Goal: Information Seeking & Learning: Learn about a topic

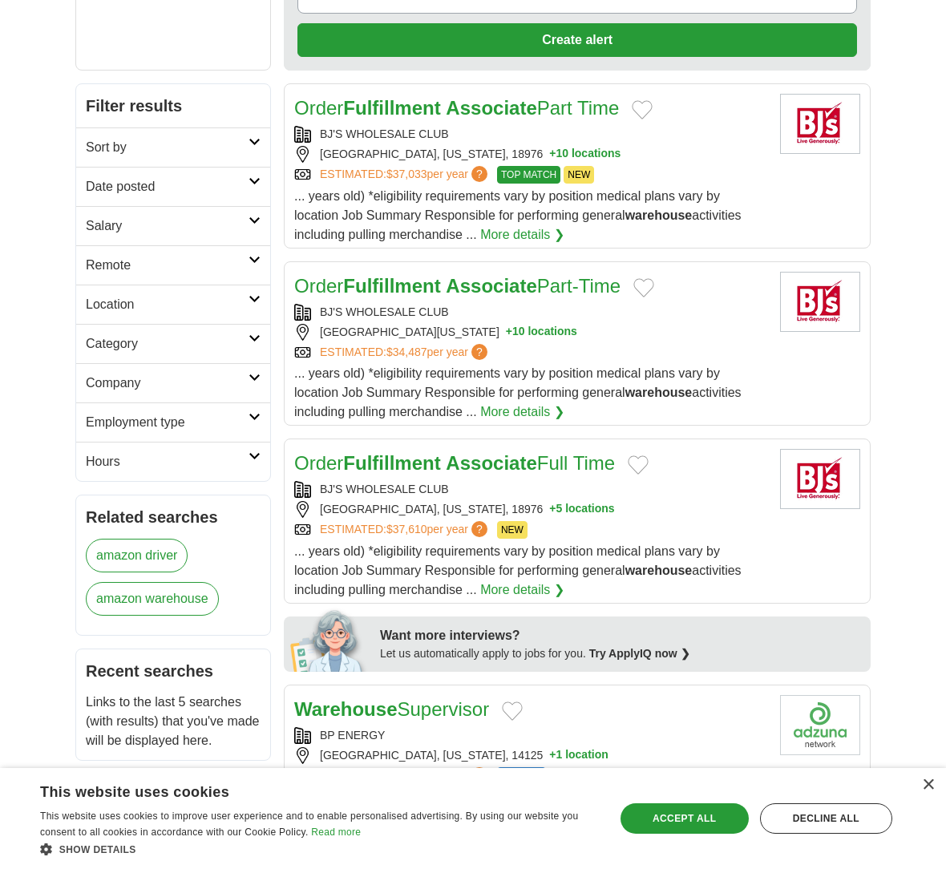
scroll to position [219, 0]
click at [246, 304] on h2 "Location" at bounding box center [167, 304] width 163 height 19
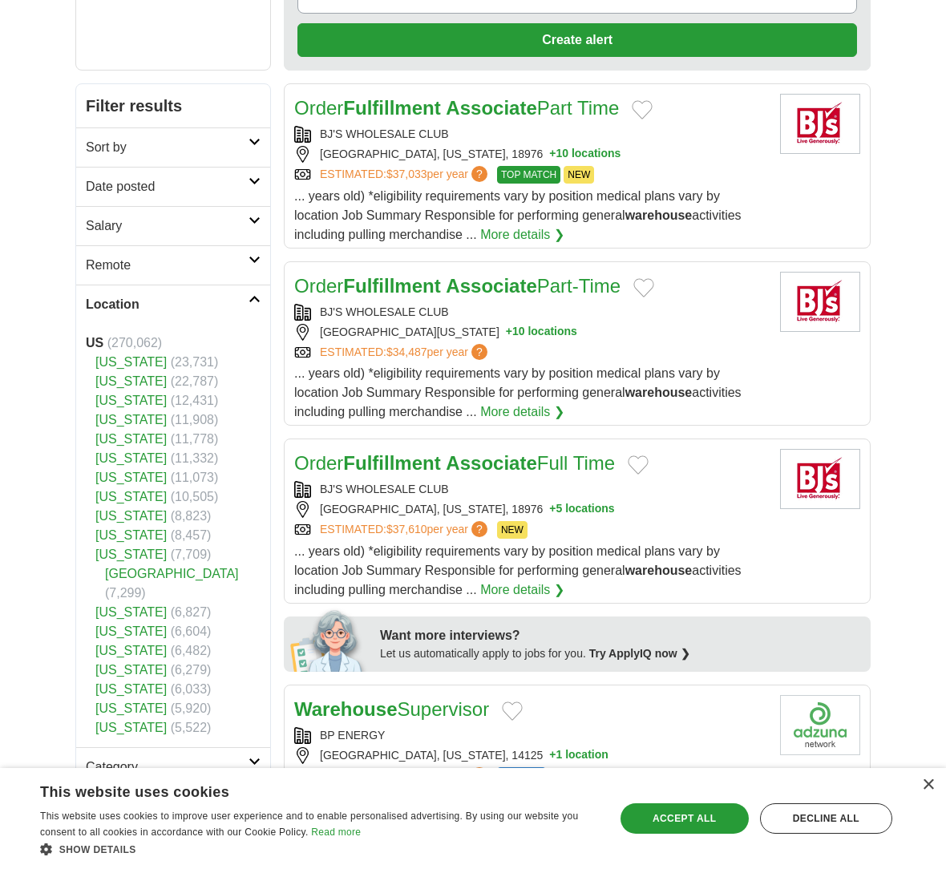
click at [120, 404] on link "[US_STATE]" at bounding box center [130, 401] width 71 height 14
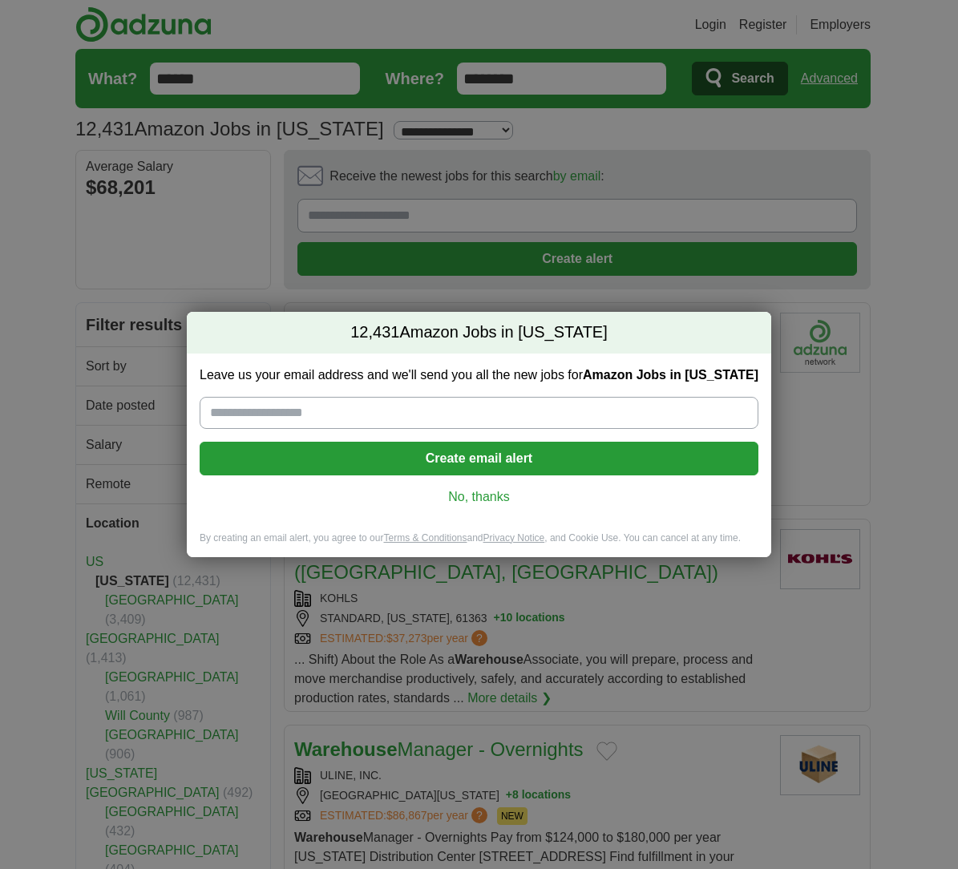
click at [326, 400] on input "Leave us your email address and we'll send you all the new jobs for Amazon Jobs…" at bounding box center [479, 413] width 559 height 32
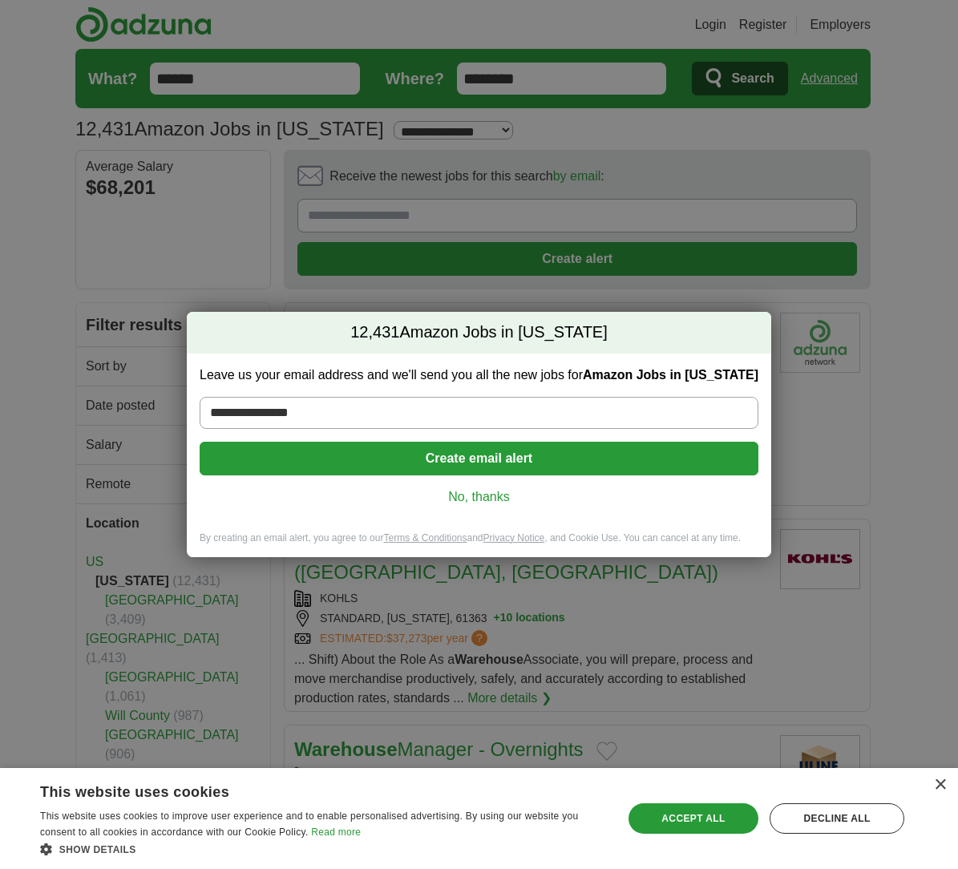
type input "**********"
click at [341, 450] on button "Create email alert" at bounding box center [479, 459] width 559 height 34
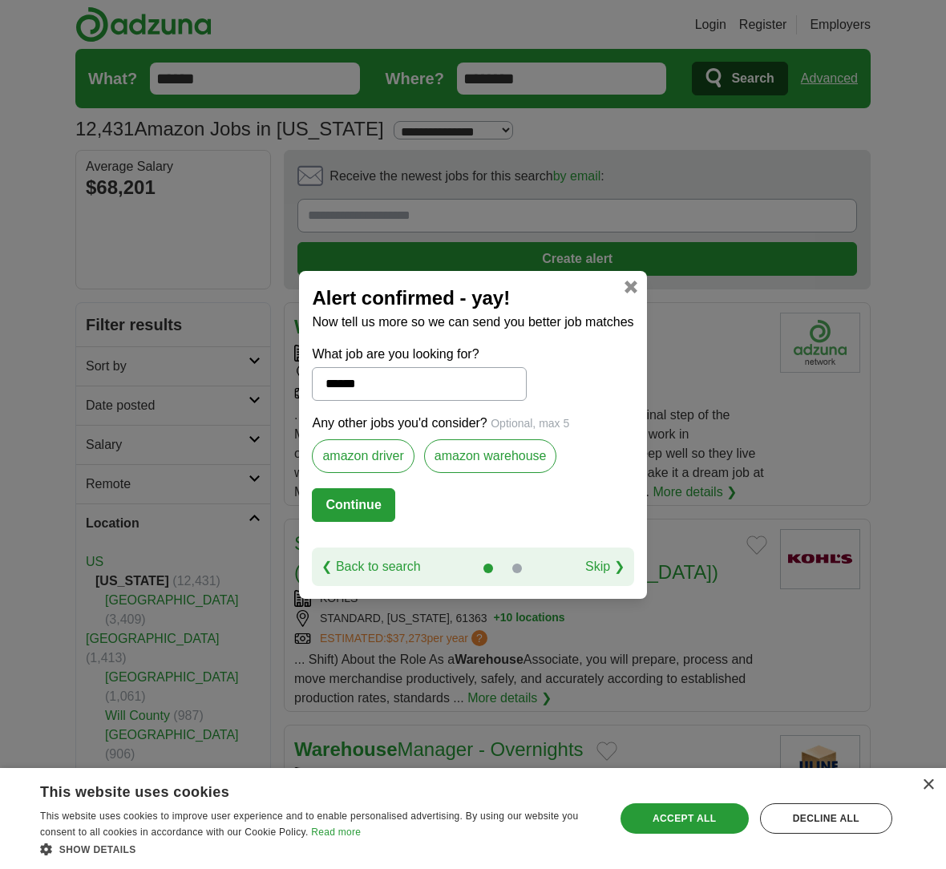
click at [444, 465] on label "amazon warehouse" at bounding box center [490, 456] width 133 height 34
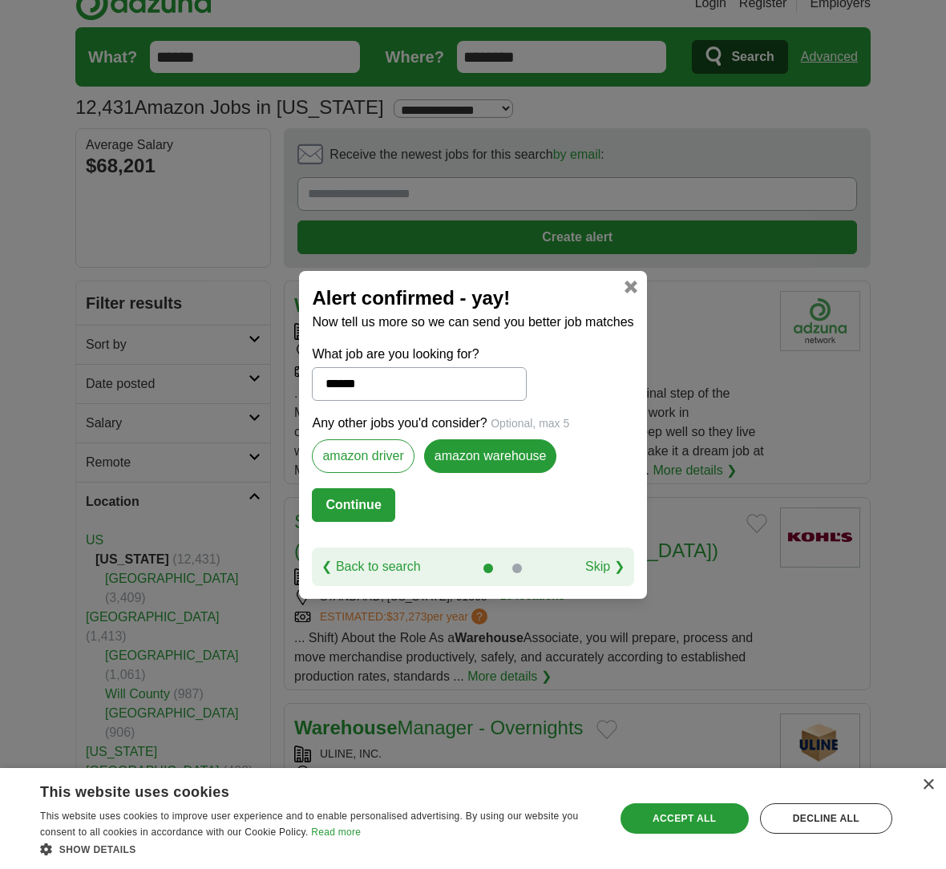
scroll to position [22, 0]
click at [357, 514] on button "Continue" at bounding box center [353, 505] width 83 height 34
select select "*"
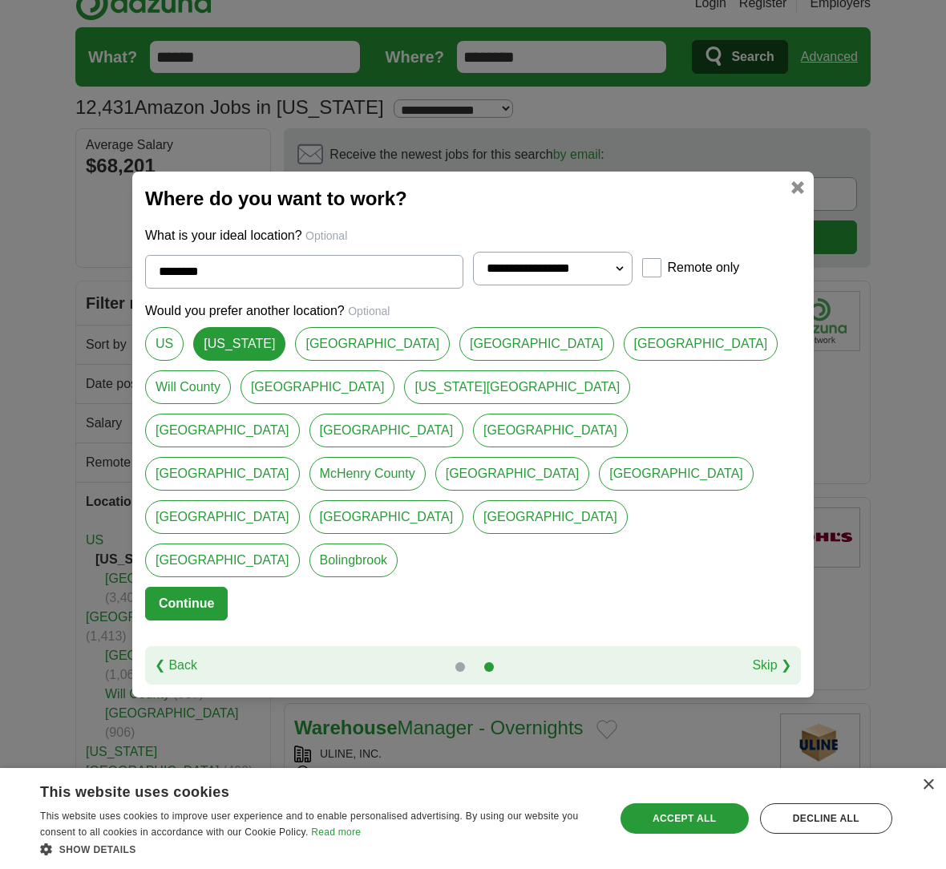
click at [459, 361] on link "[GEOGRAPHIC_DATA]" at bounding box center [536, 344] width 155 height 34
type input "*******"
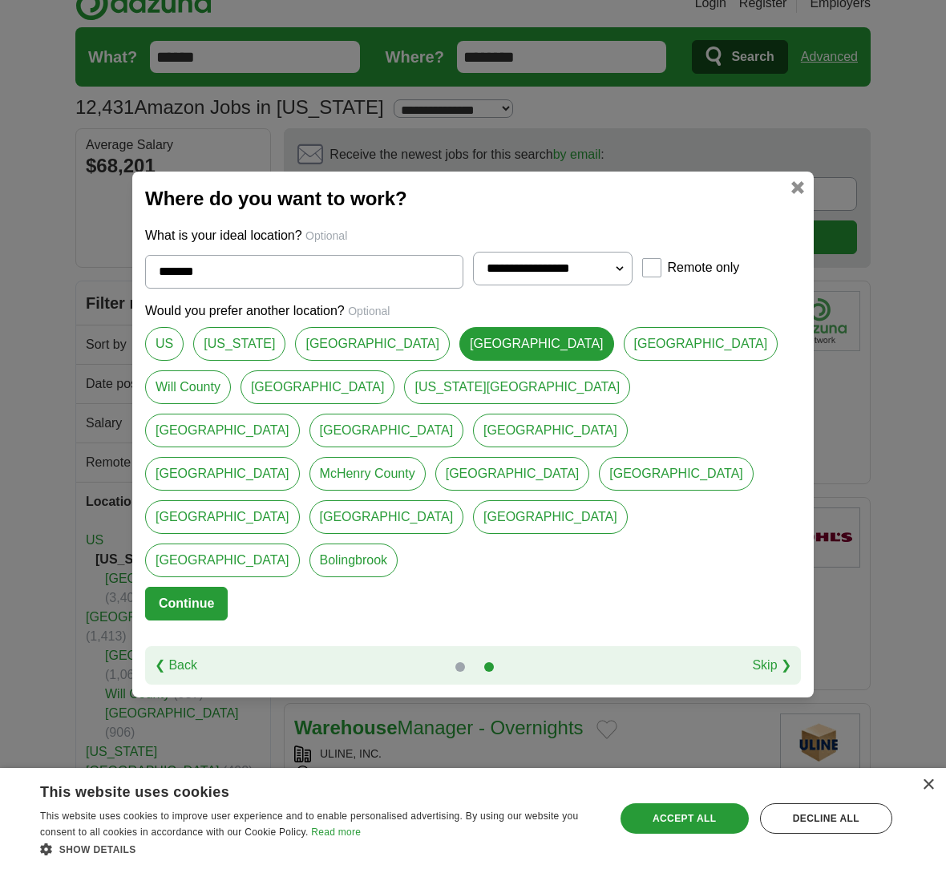
click at [213, 587] on button "Continue" at bounding box center [186, 604] width 83 height 34
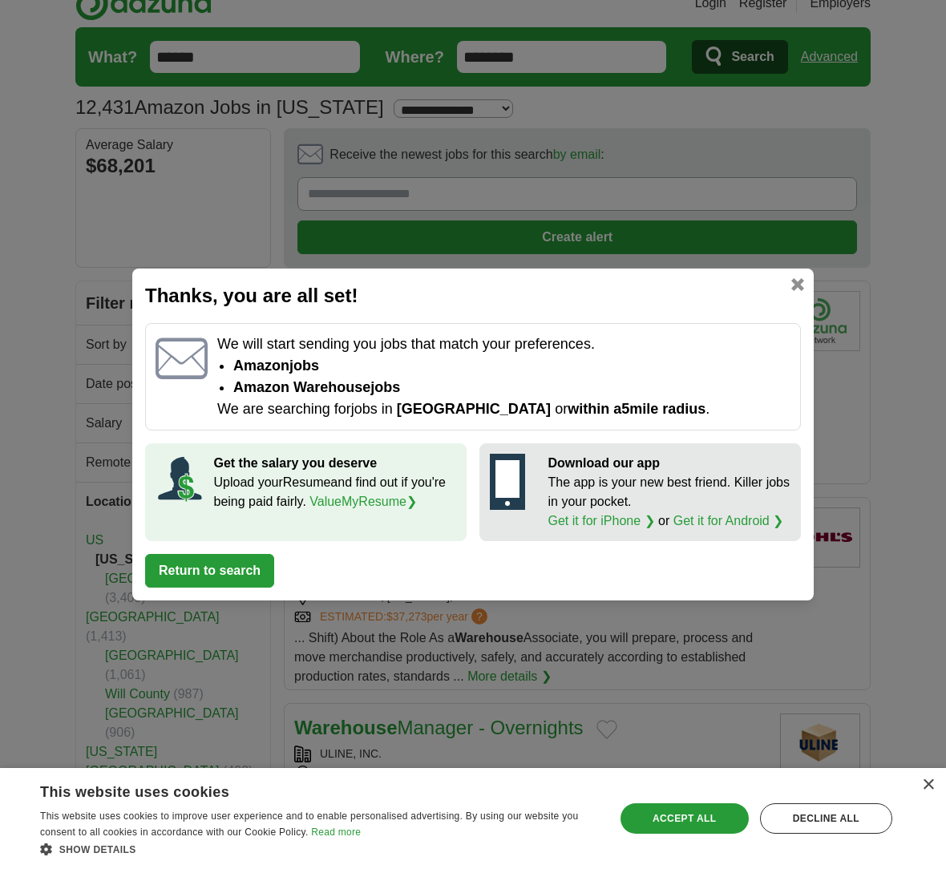
click at [237, 577] on button "Return to search" at bounding box center [209, 571] width 129 height 34
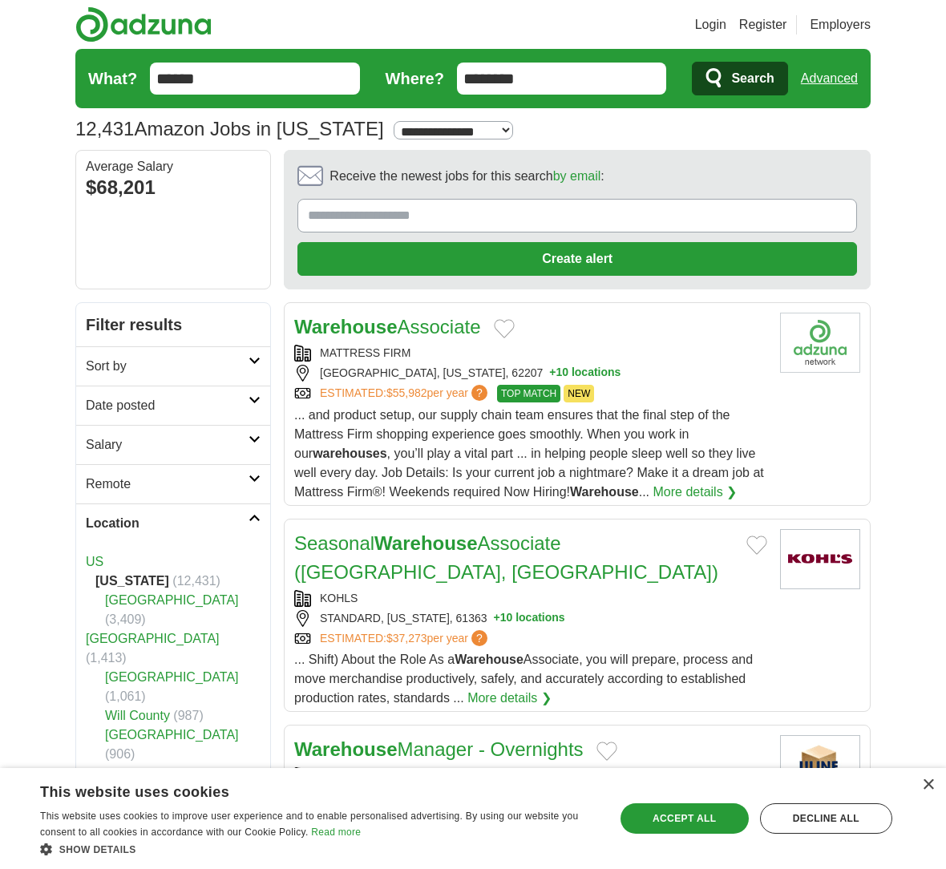
scroll to position [0, 0]
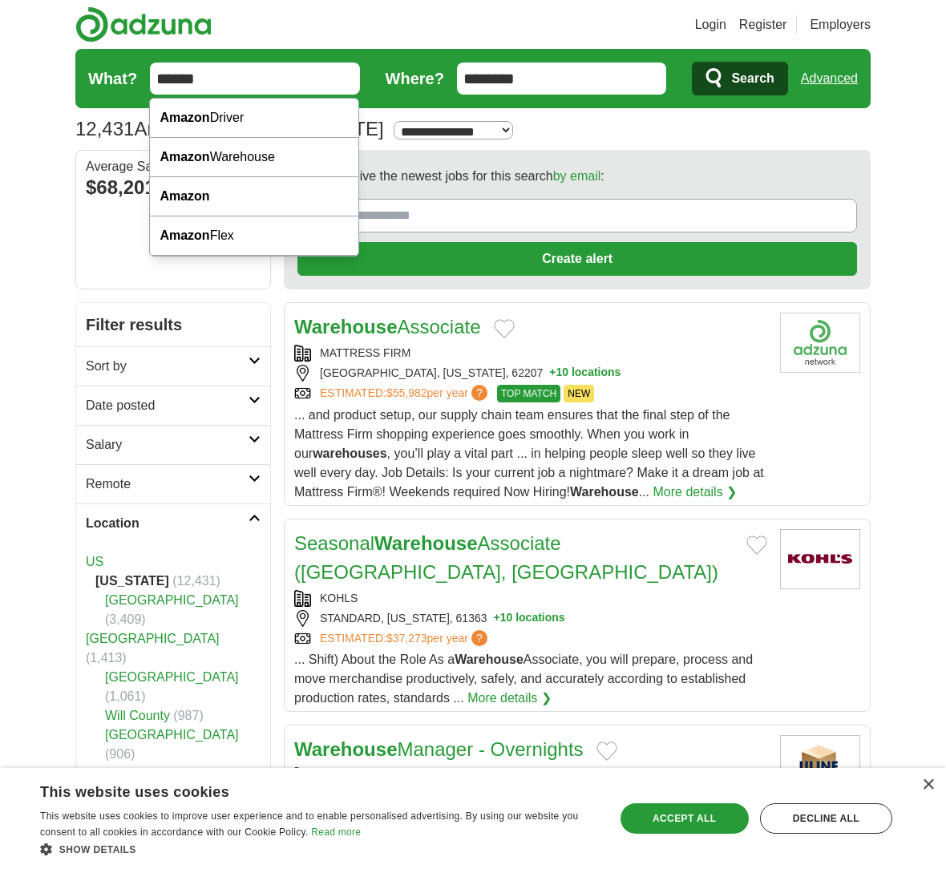
drag, startPoint x: 261, startPoint y: 85, endPoint x: 160, endPoint y: 83, distance: 100.2
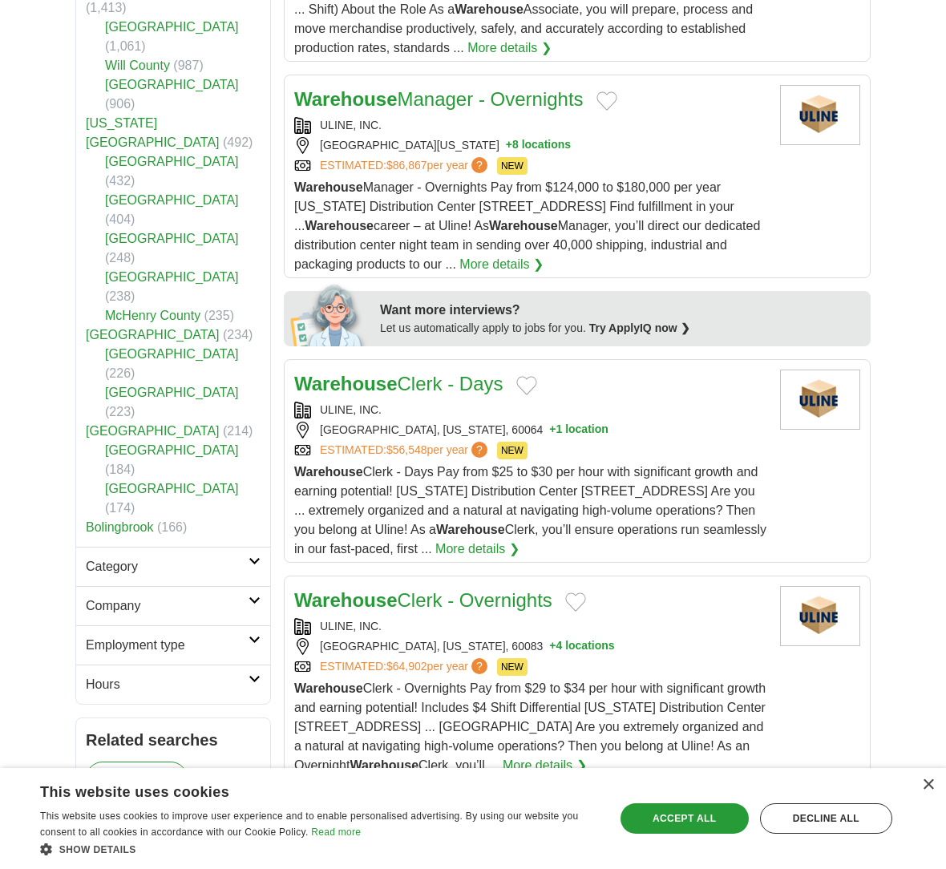
scroll to position [651, 0]
click at [519, 136] on button "+ 8 locations" at bounding box center [538, 144] width 65 height 17
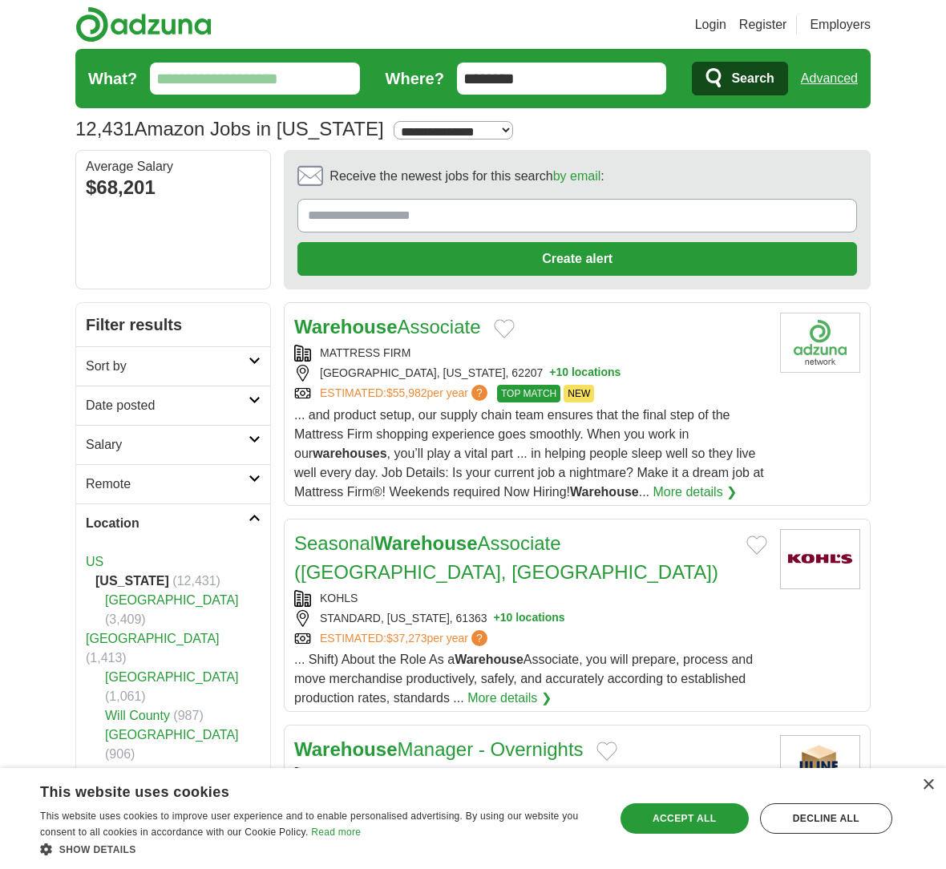
scroll to position [0, 0]
click at [119, 23] on img at bounding box center [143, 24] width 136 height 36
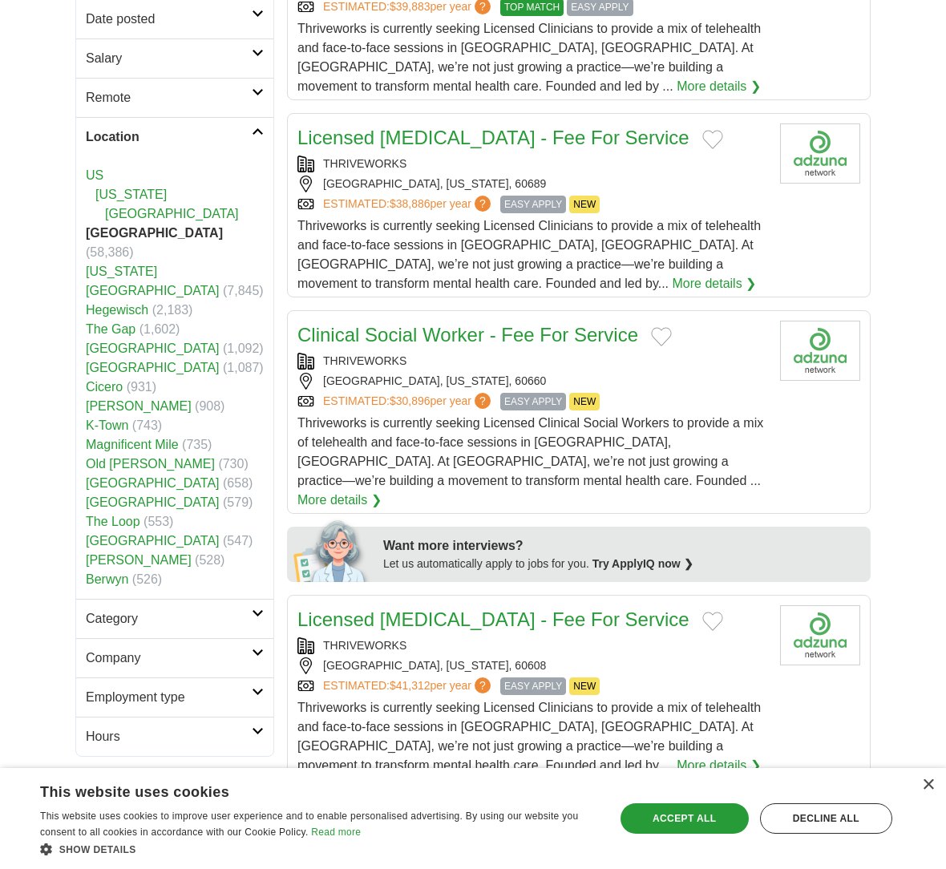
scroll to position [388, 0]
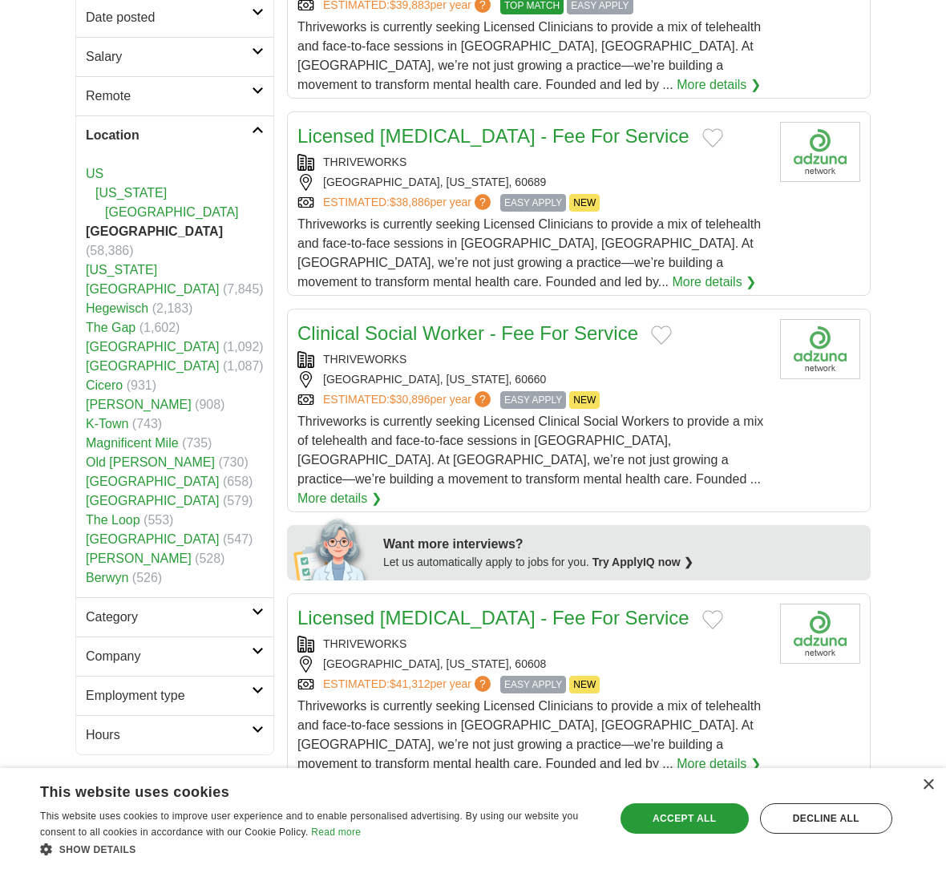
click at [175, 608] on h2 "Category" at bounding box center [169, 617] width 166 height 19
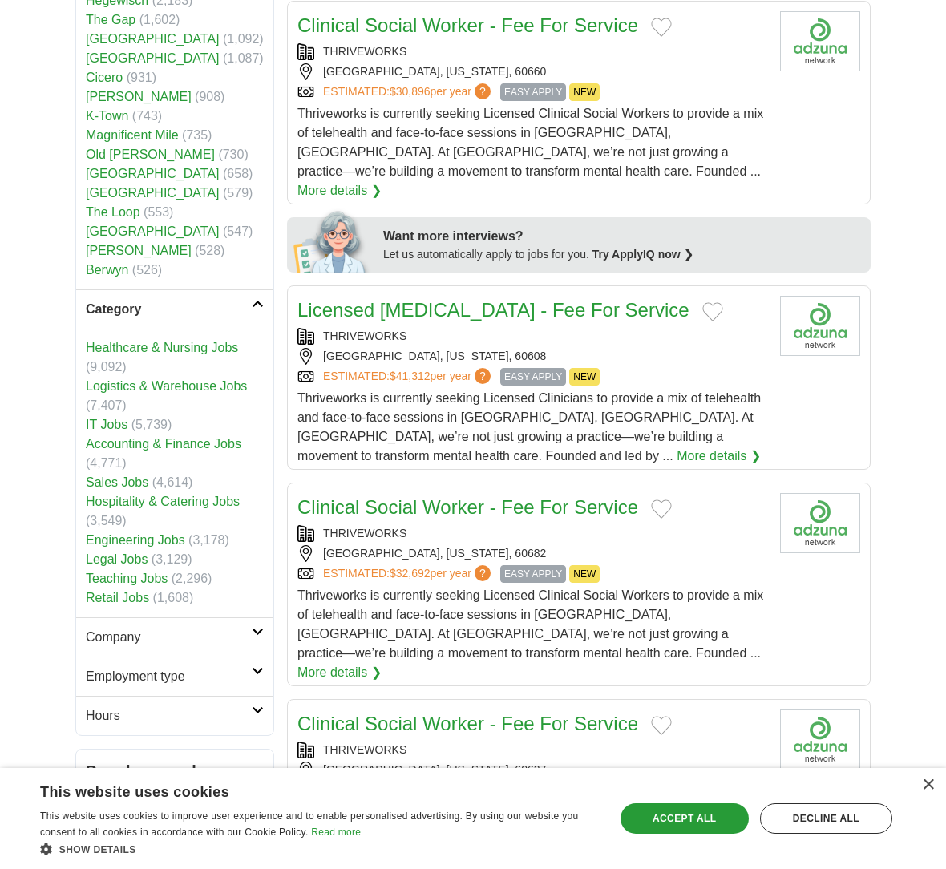
scroll to position [800, 0]
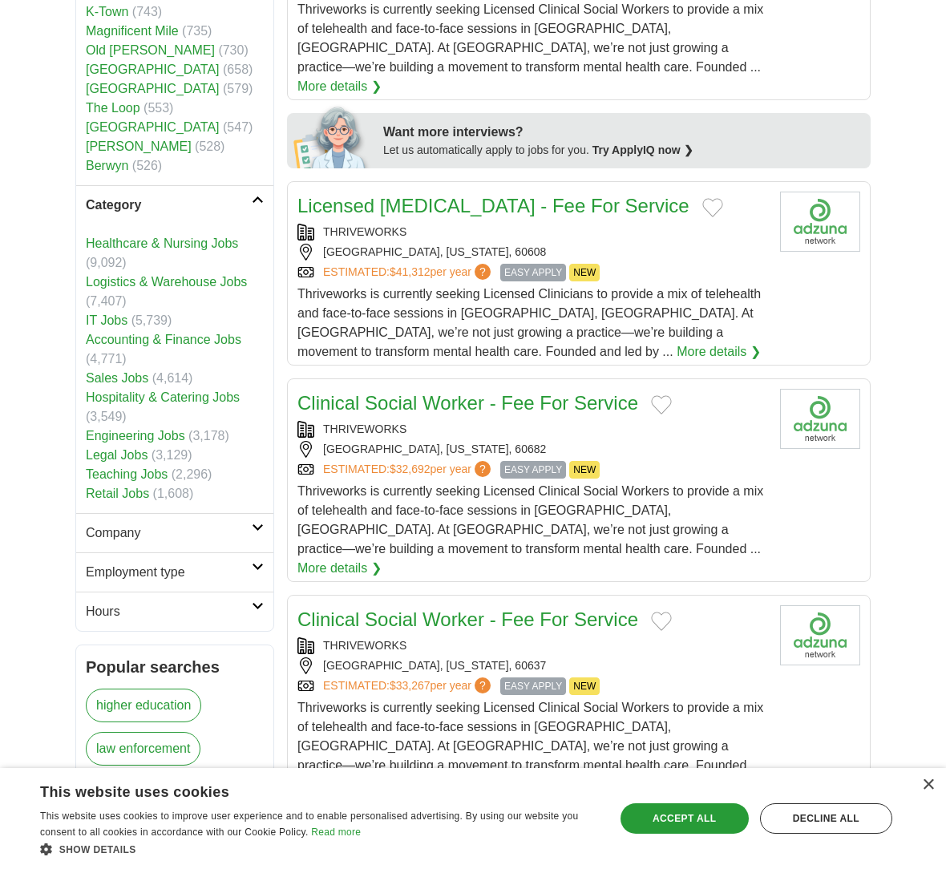
click at [118, 313] on link "IT Jobs" at bounding box center [107, 320] width 42 height 14
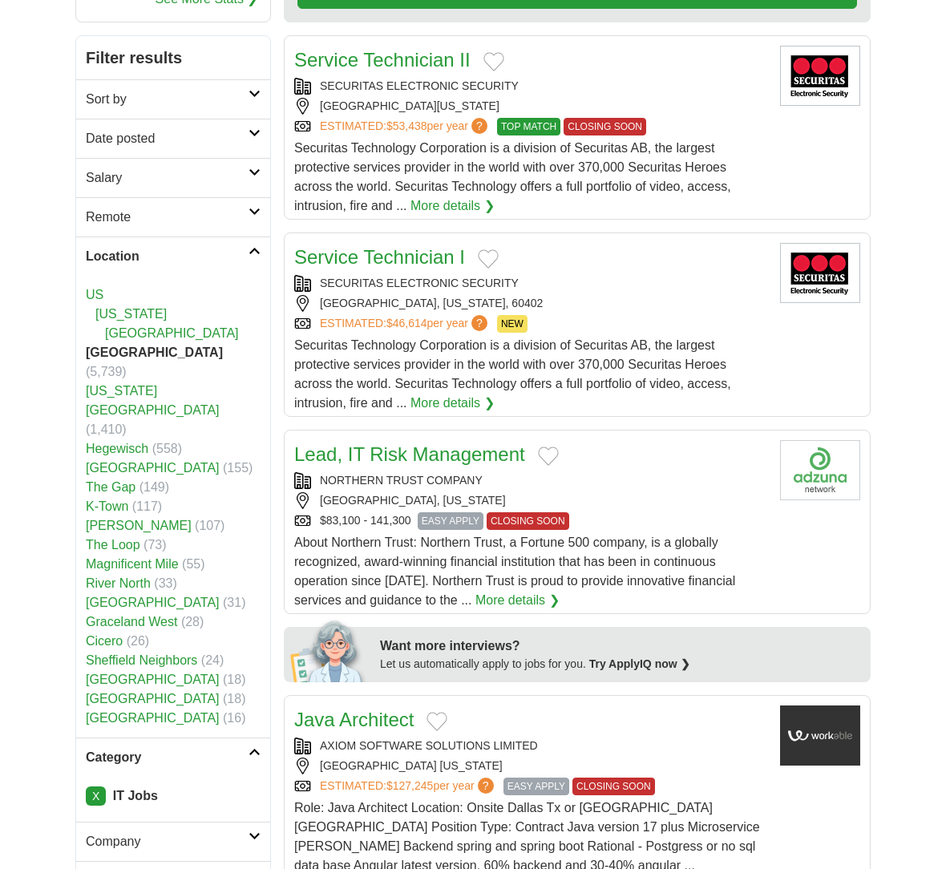
scroll to position [270, 0]
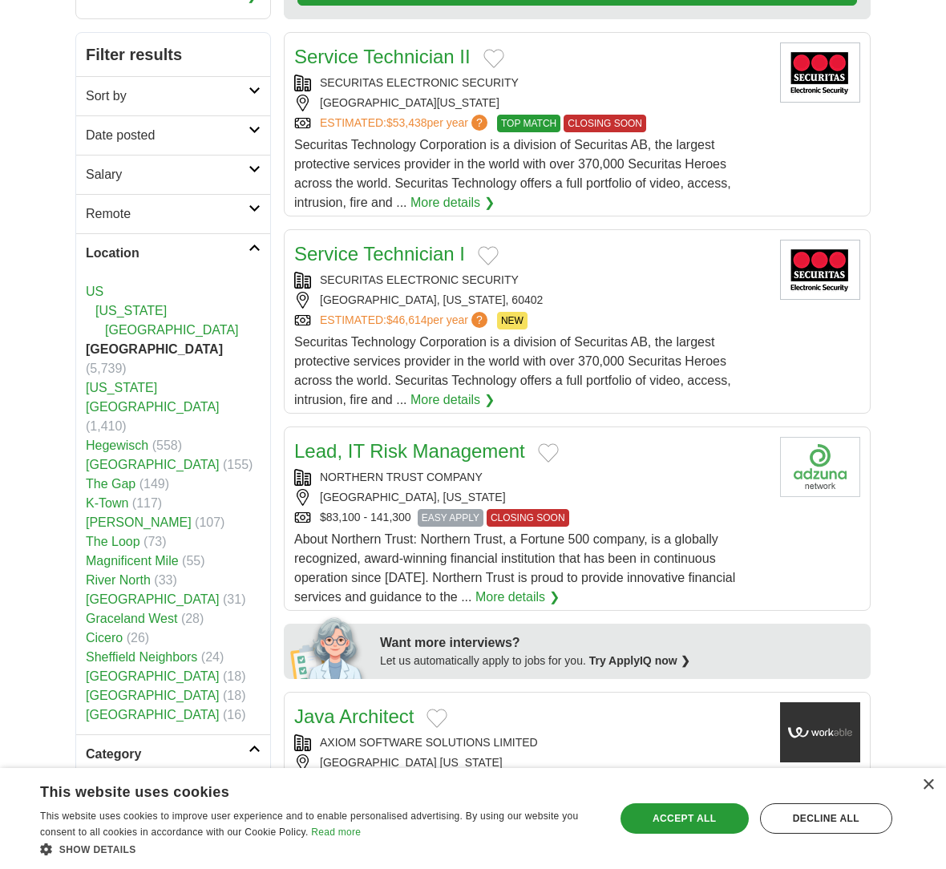
click at [203, 226] on link "Remote" at bounding box center [173, 213] width 194 height 39
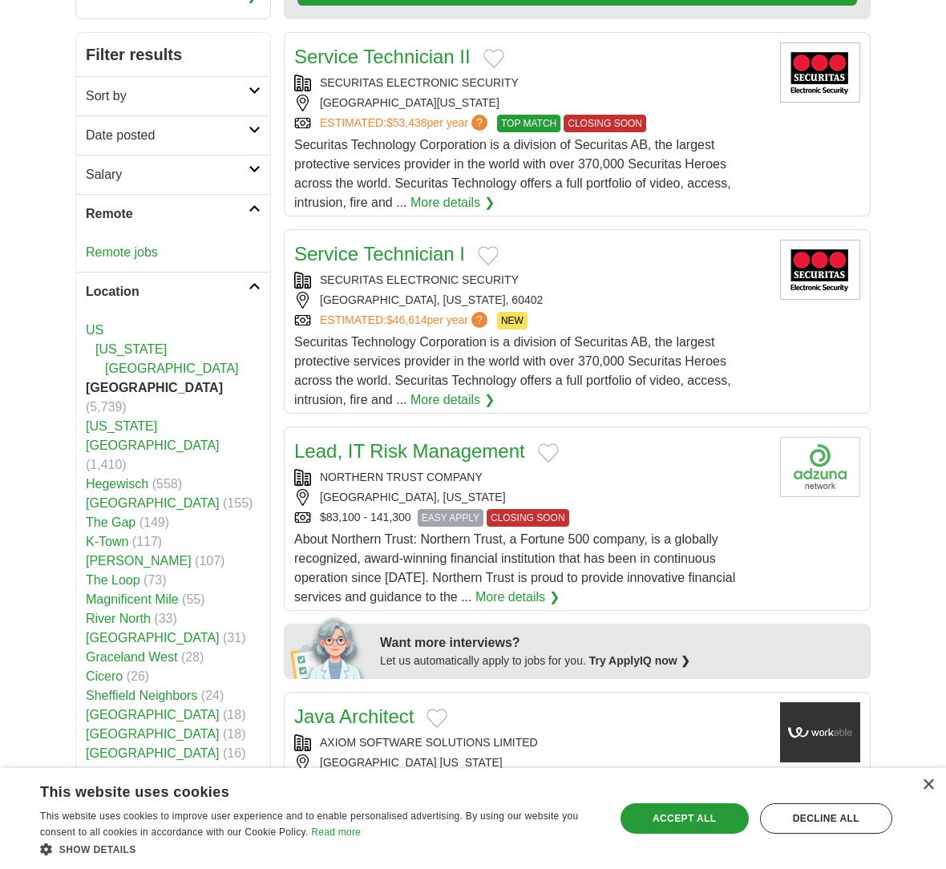
click at [156, 251] on link "Remote jobs" at bounding box center [122, 252] width 72 height 14
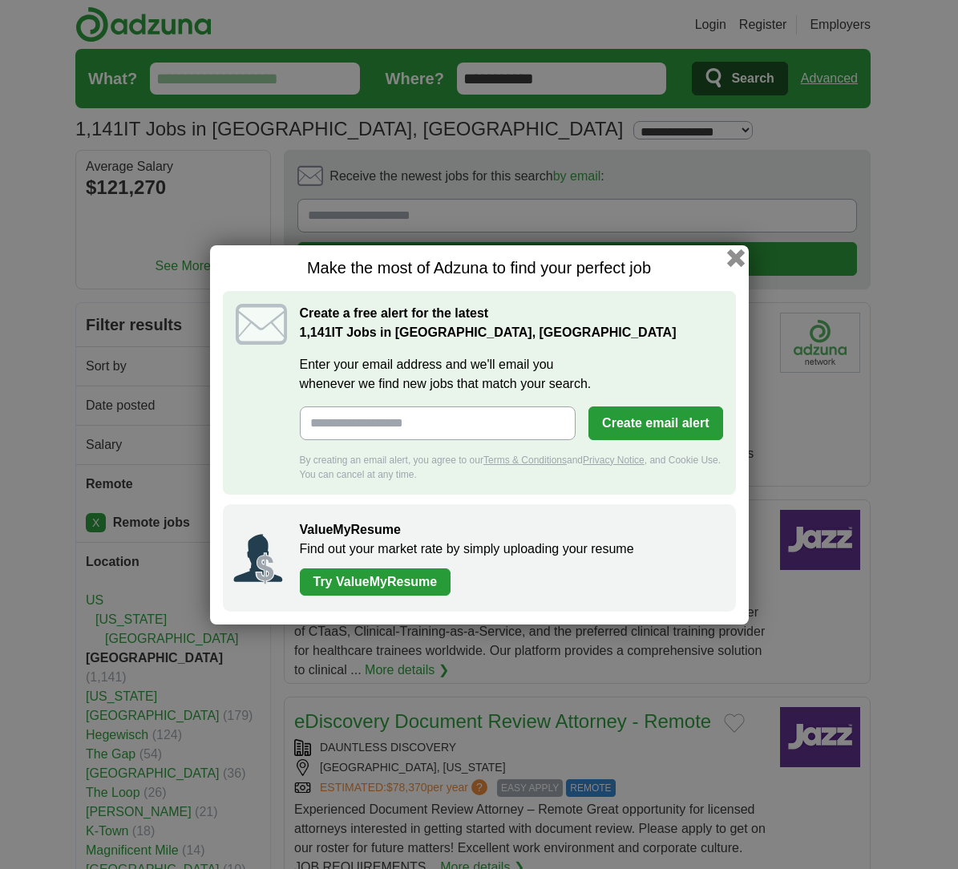
click at [740, 253] on button "button" at bounding box center [735, 257] width 18 height 18
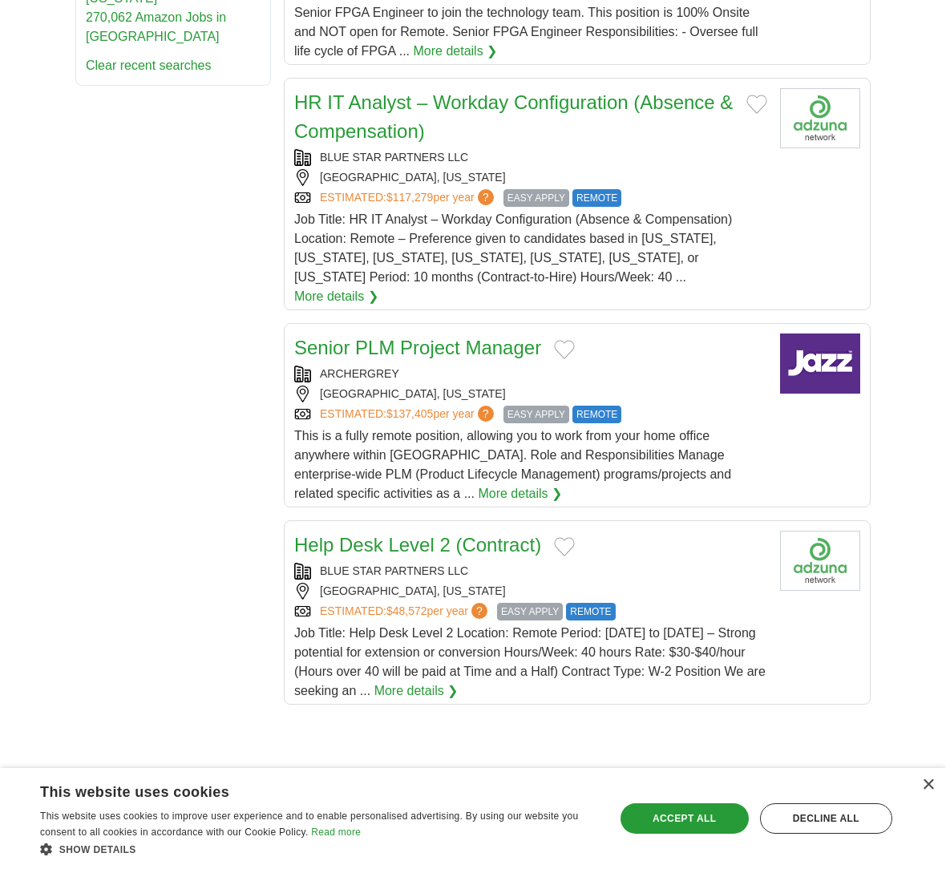
scroll to position [1752, 0]
click at [458, 693] on link "More details ❯" at bounding box center [416, 690] width 84 height 19
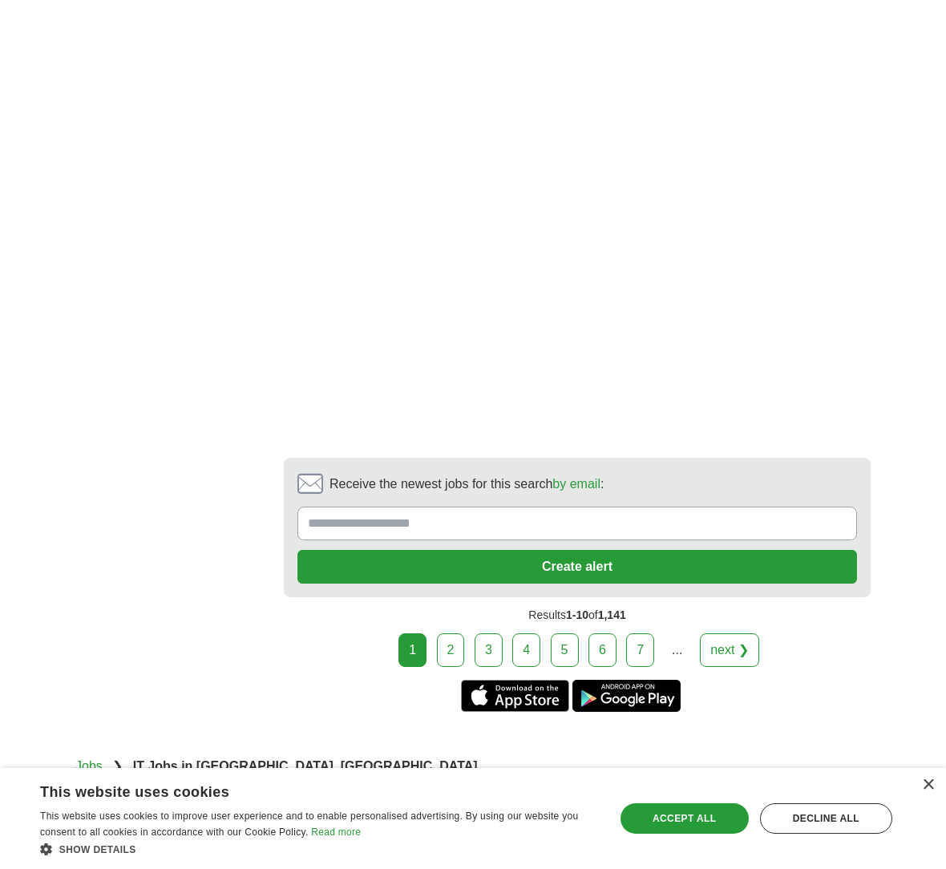
scroll to position [2897, 0]
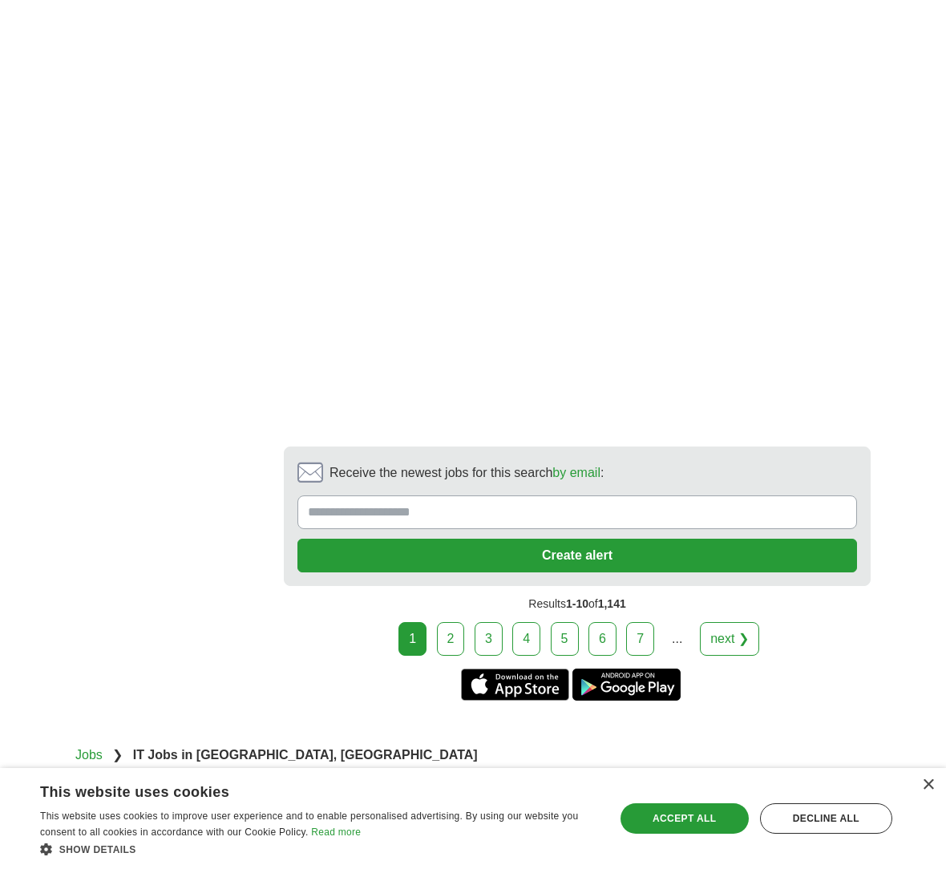
click at [452, 628] on link "2" at bounding box center [451, 639] width 28 height 34
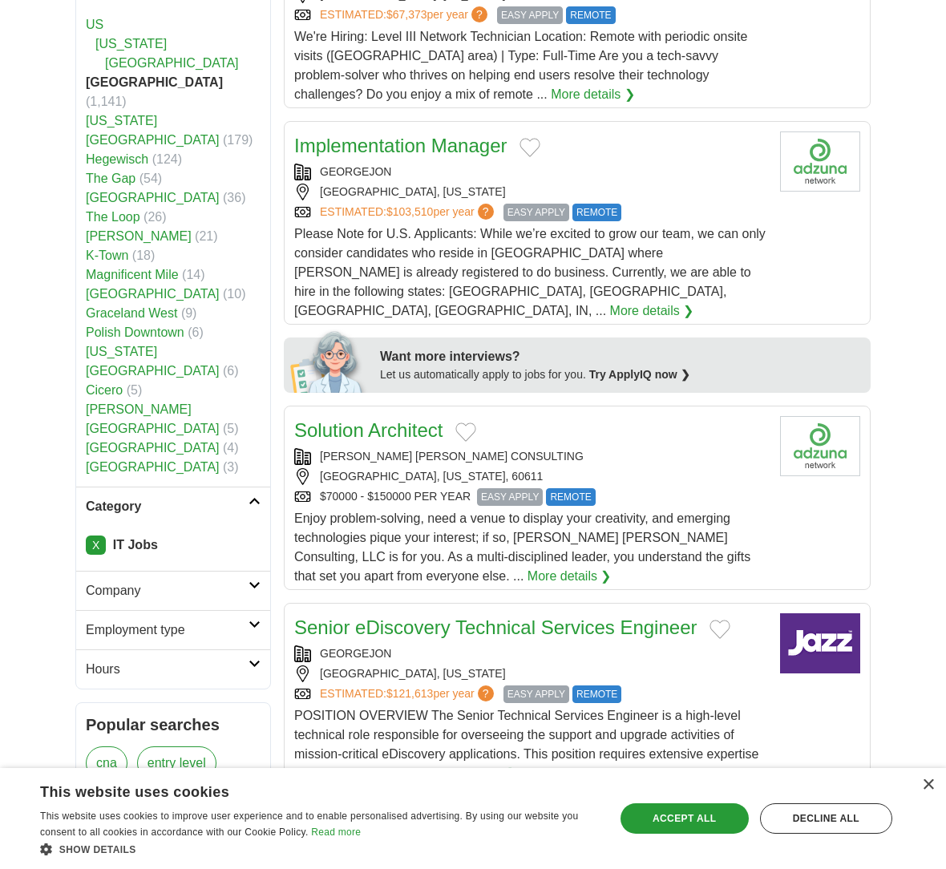
scroll to position [580, 0]
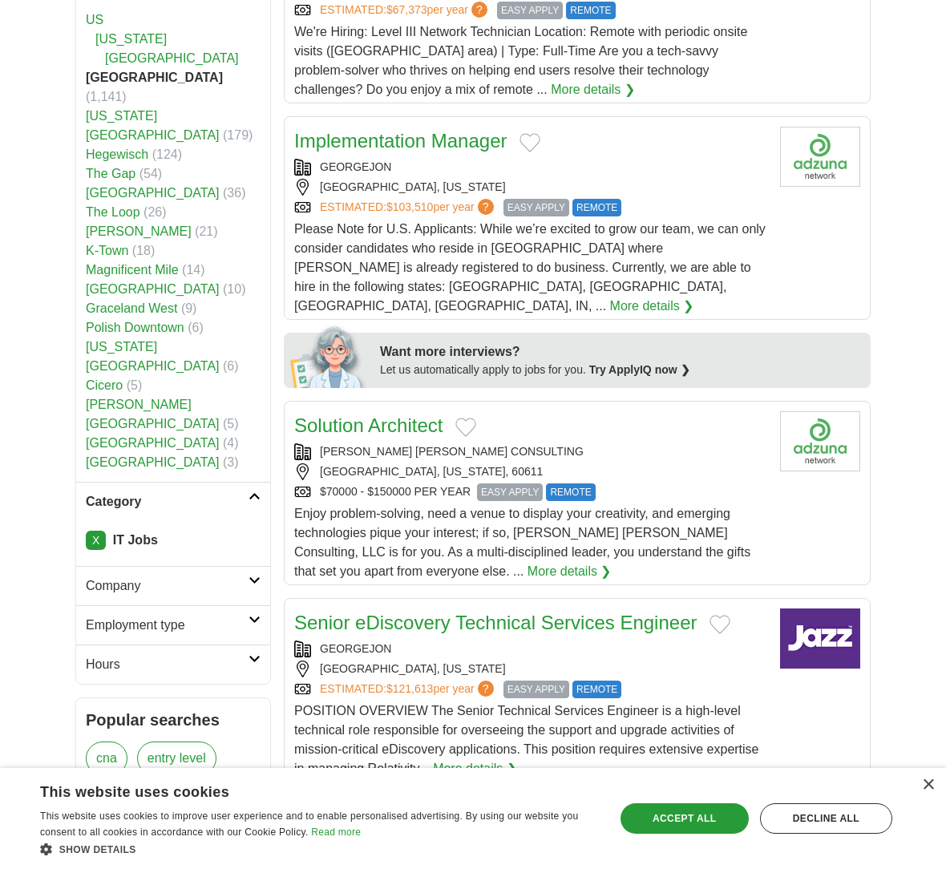
click at [256, 605] on link "Employment type" at bounding box center [173, 624] width 194 height 39
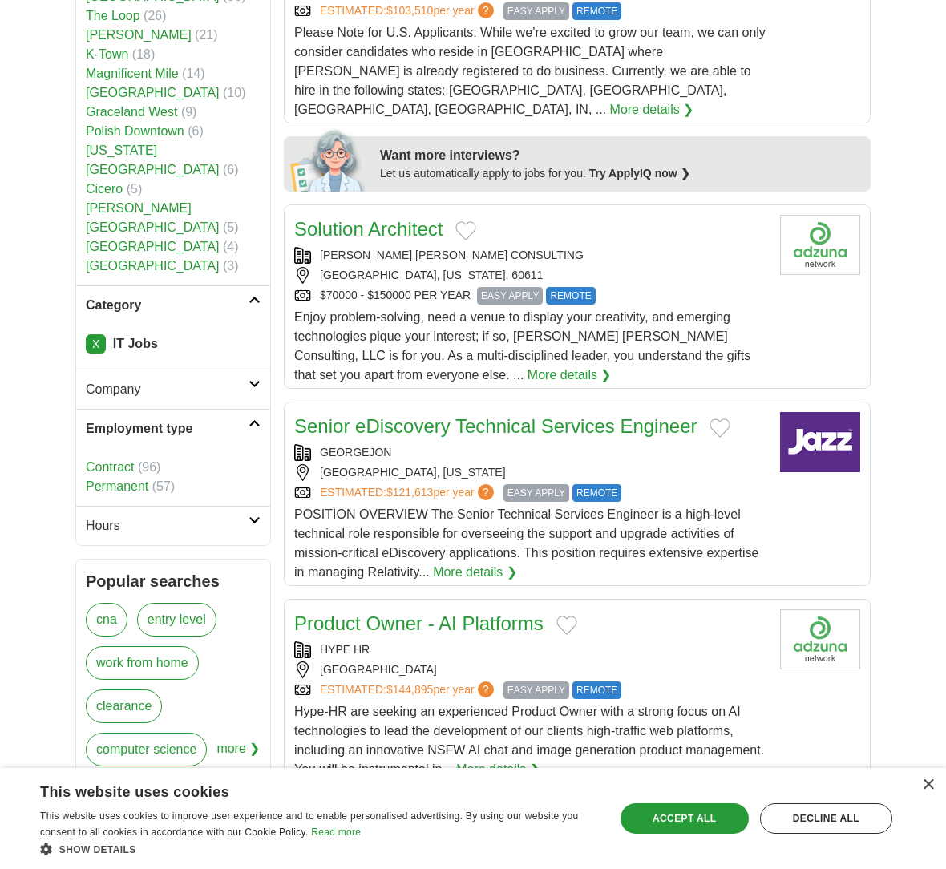
scroll to position [777, 0]
click at [118, 459] on link "Contract" at bounding box center [110, 466] width 48 height 14
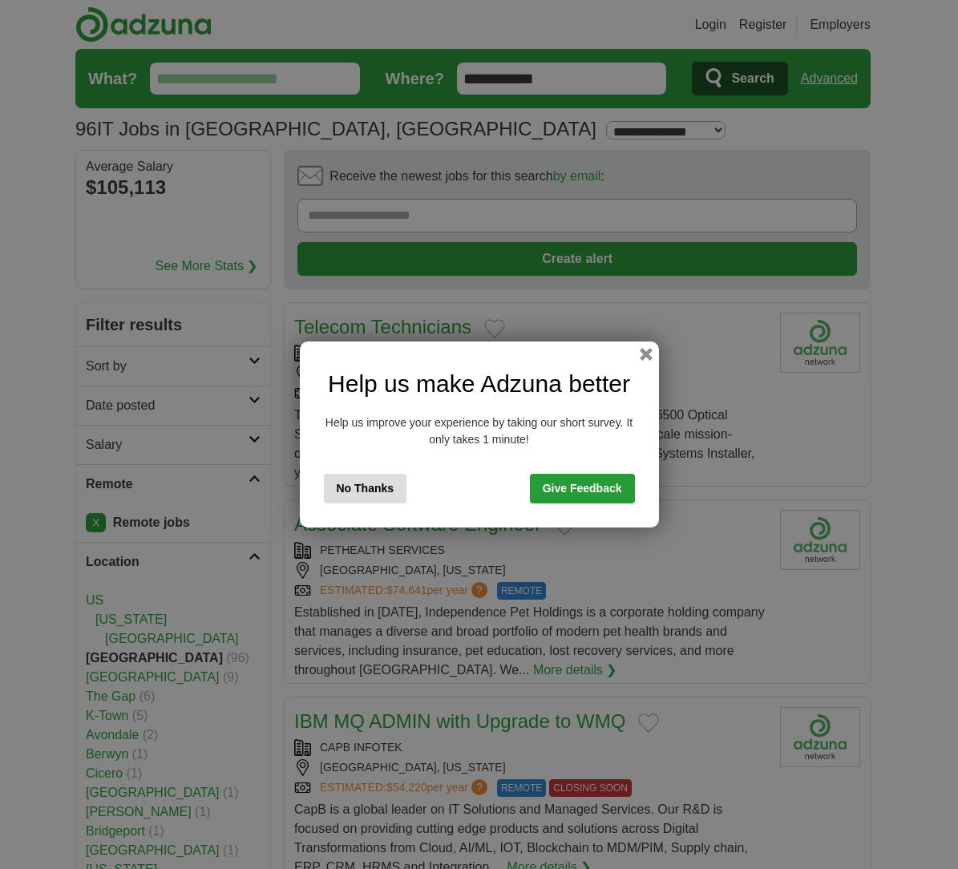
click at [361, 483] on button "No Thanks" at bounding box center [365, 489] width 83 height 30
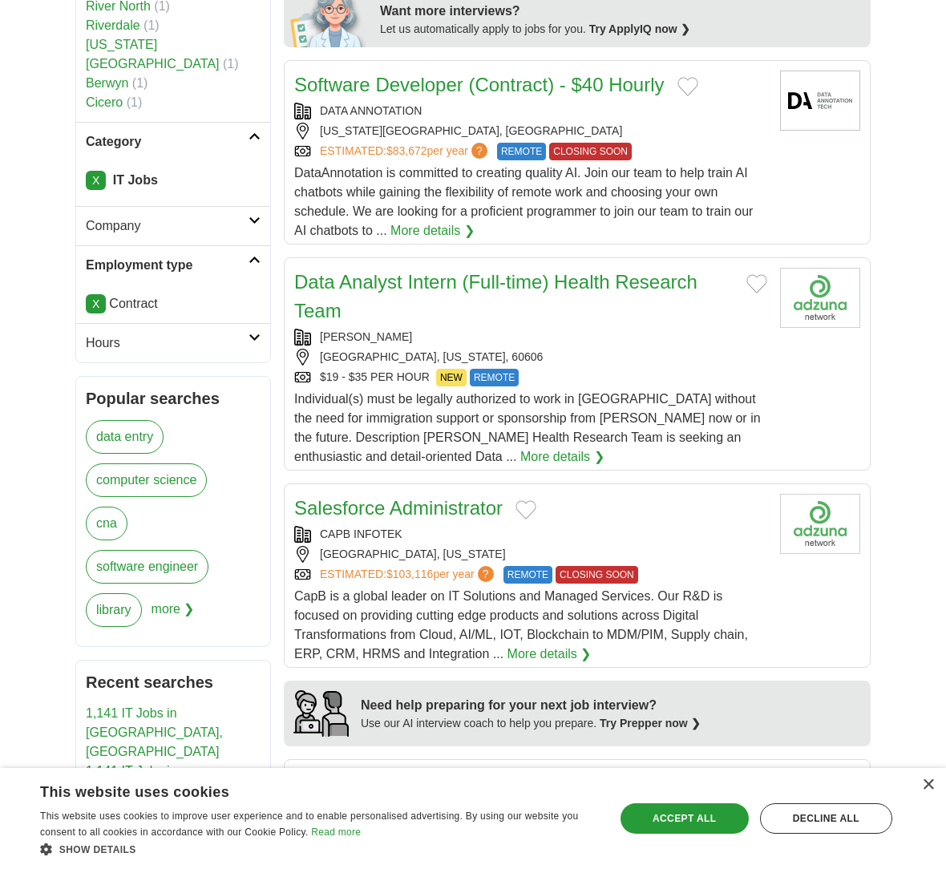
scroll to position [905, 0]
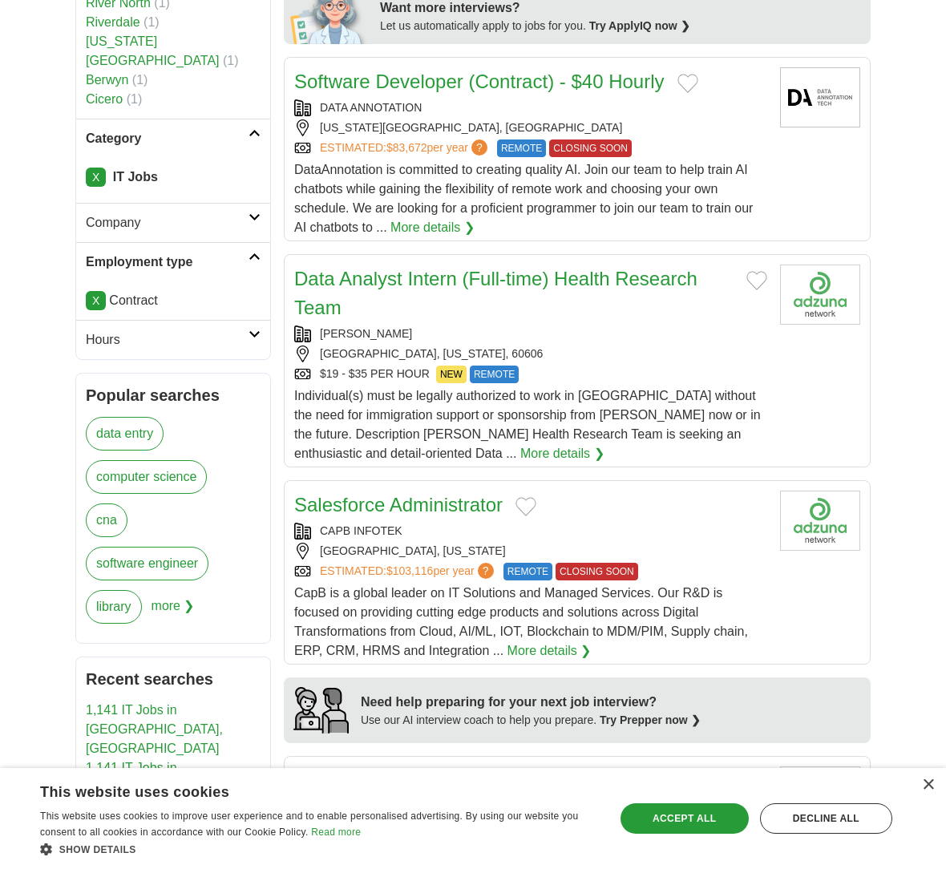
click at [520, 463] on link "More details ❯" at bounding box center [562, 453] width 84 height 19
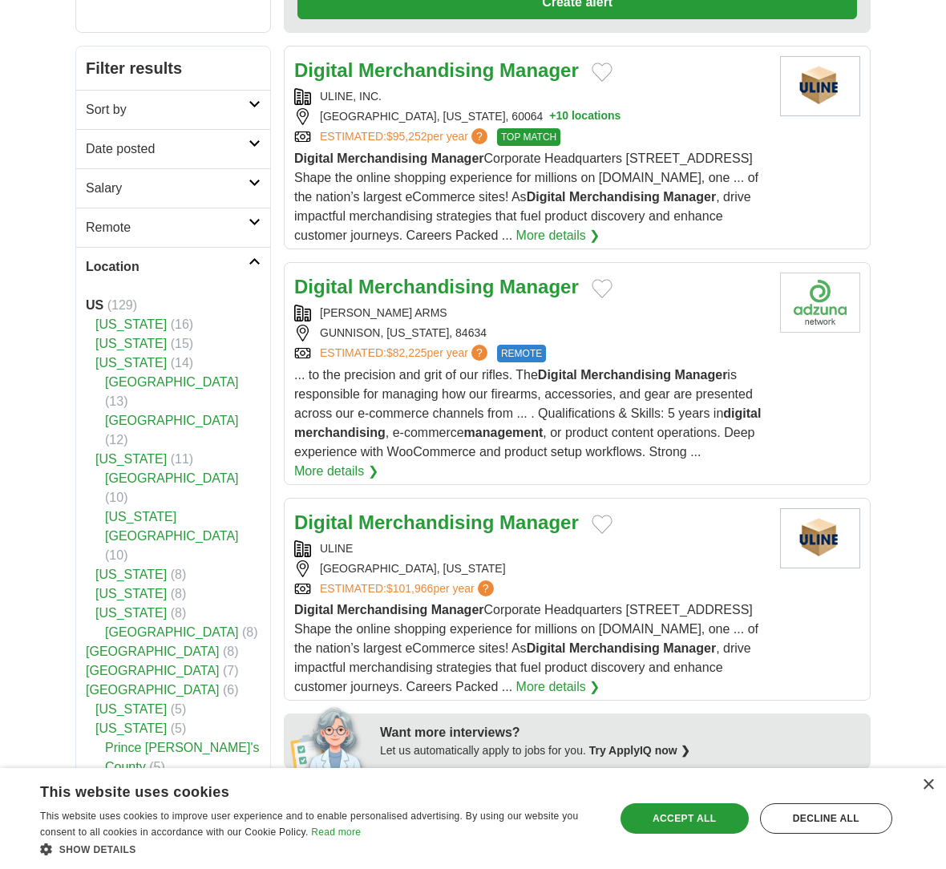
scroll to position [263, 0]
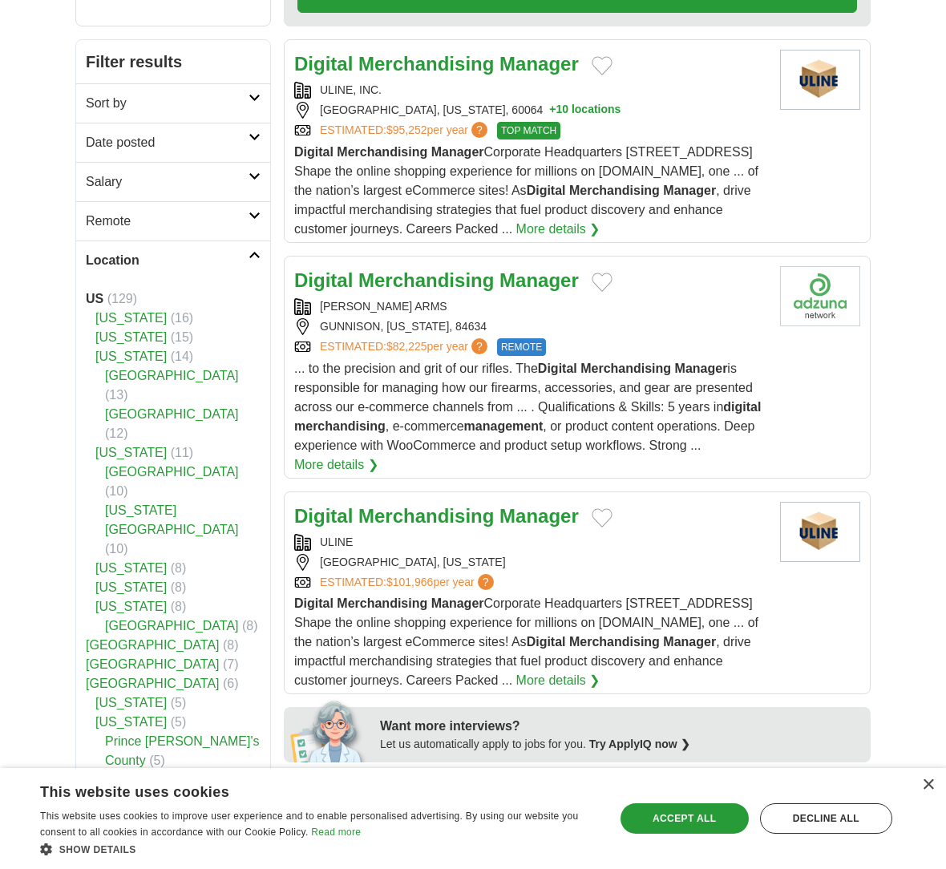
click at [115, 317] on link "[US_STATE]" at bounding box center [130, 318] width 71 height 14
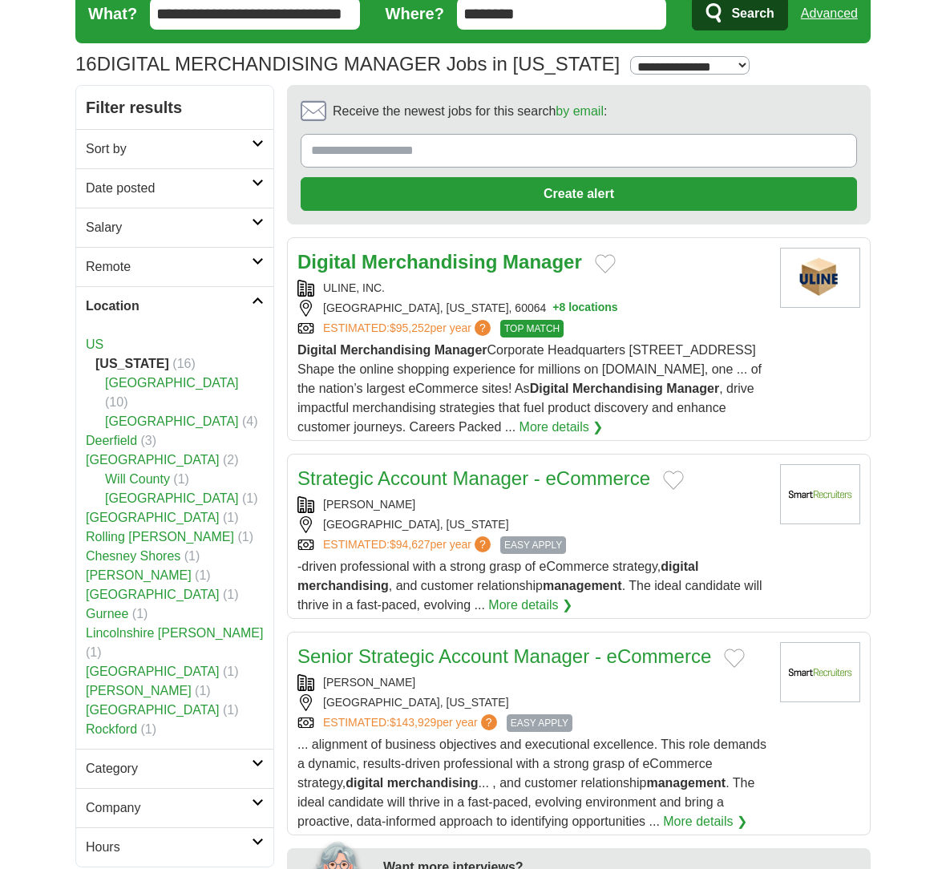
scroll to position [67, 0]
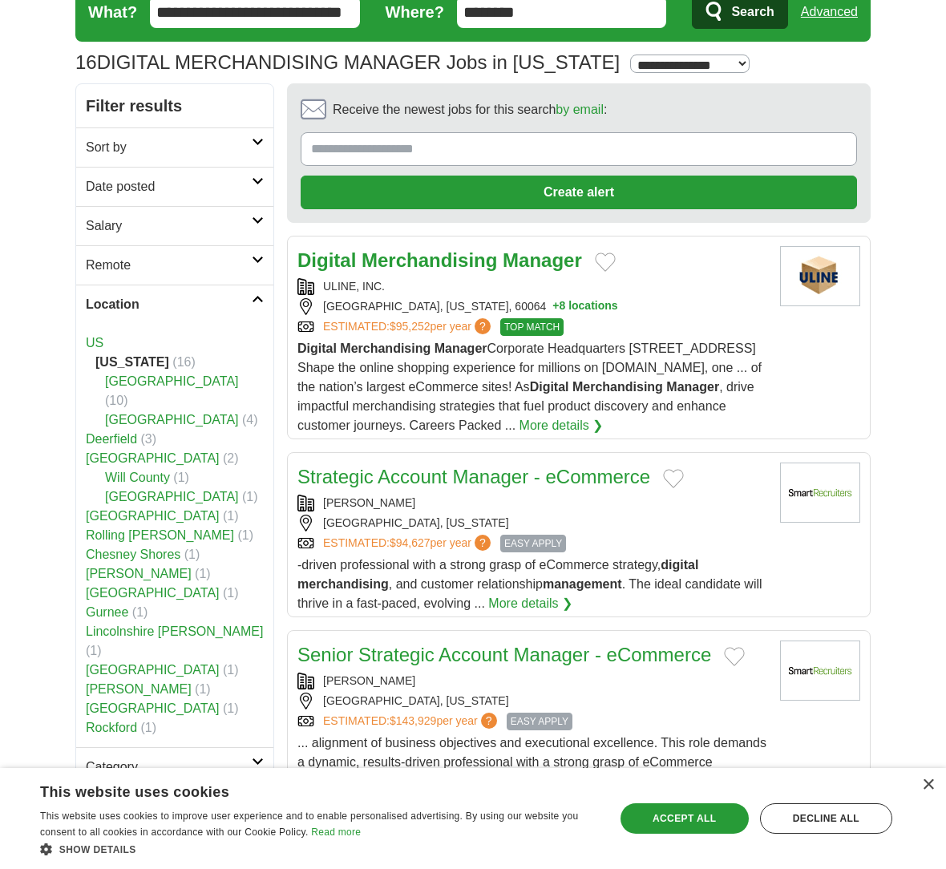
click at [568, 309] on button "+ 8 locations" at bounding box center [584, 306] width 65 height 17
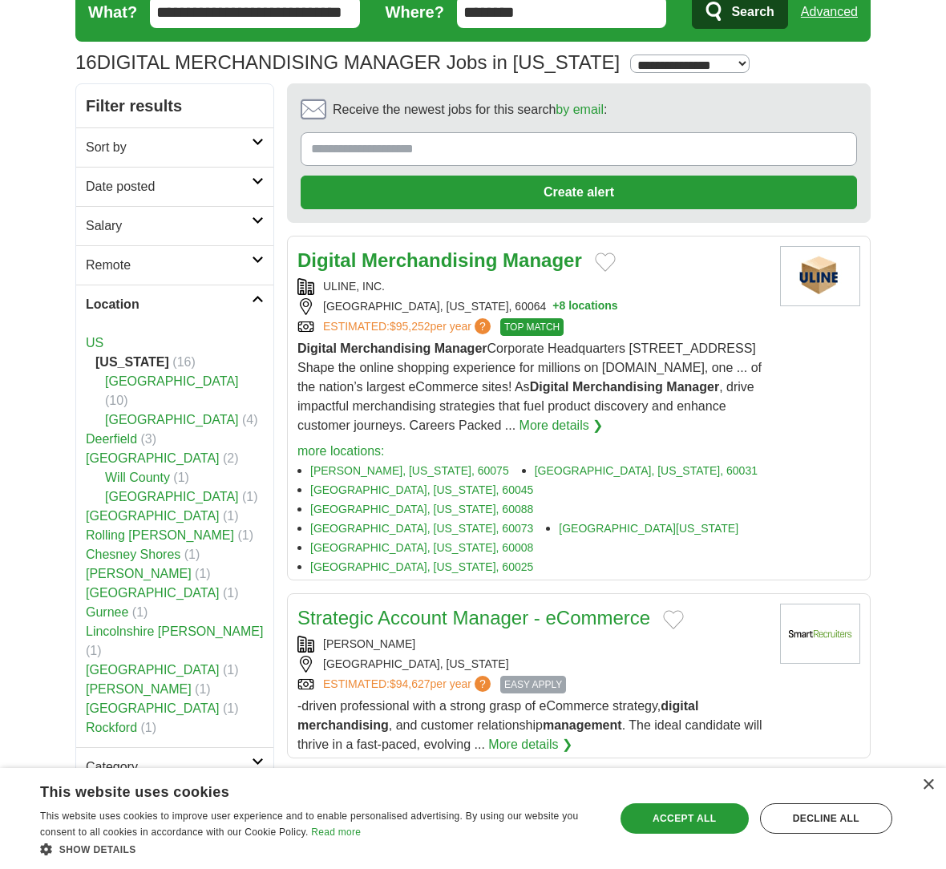
scroll to position [93, 0]
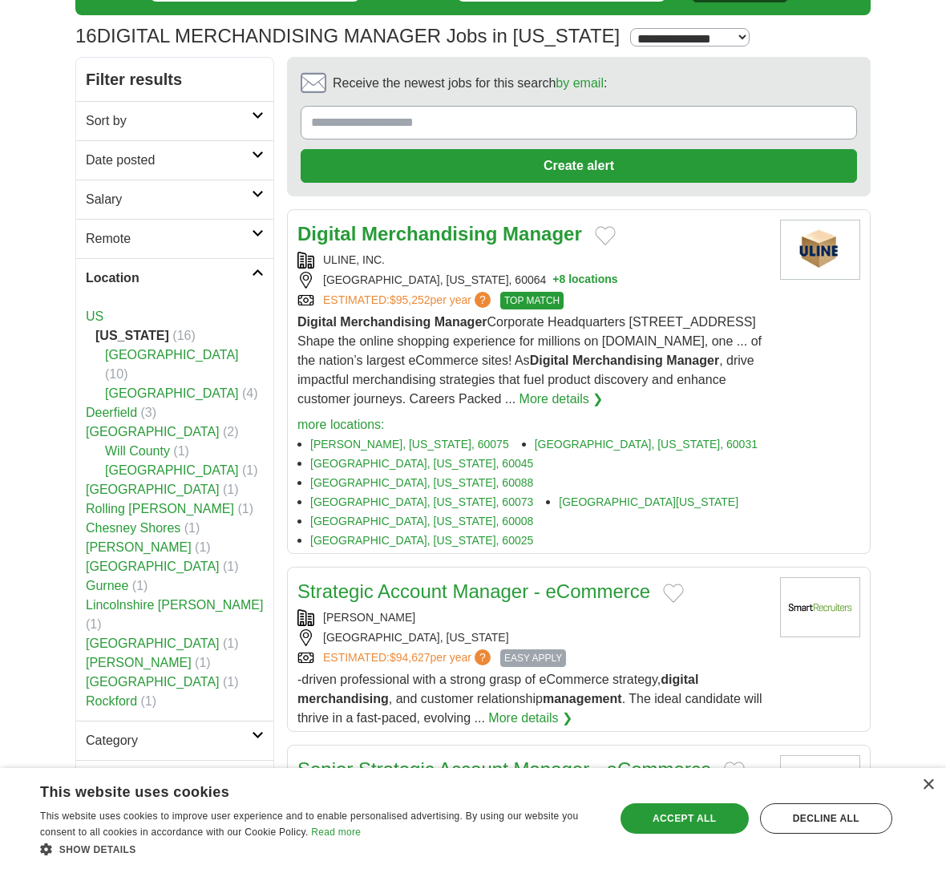
click at [185, 244] on h2 "Remote" at bounding box center [169, 238] width 166 height 19
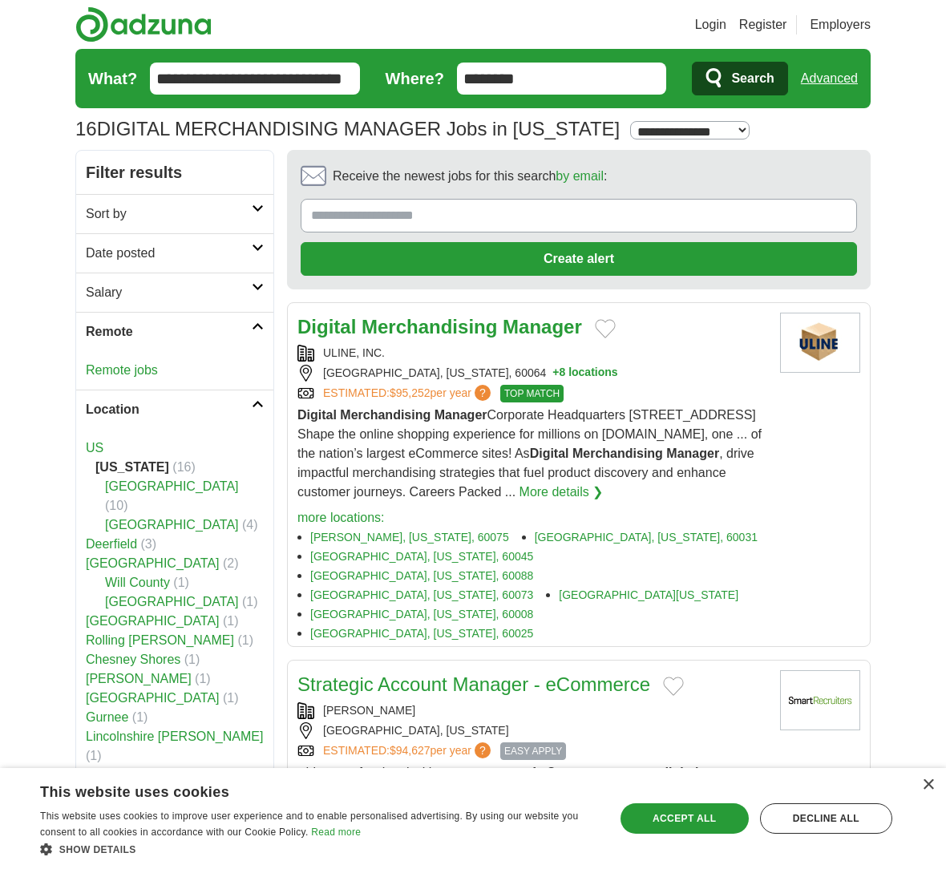
scroll to position [0, 0]
